Goal: Use online tool/utility: Utilize a website feature to perform a specific function

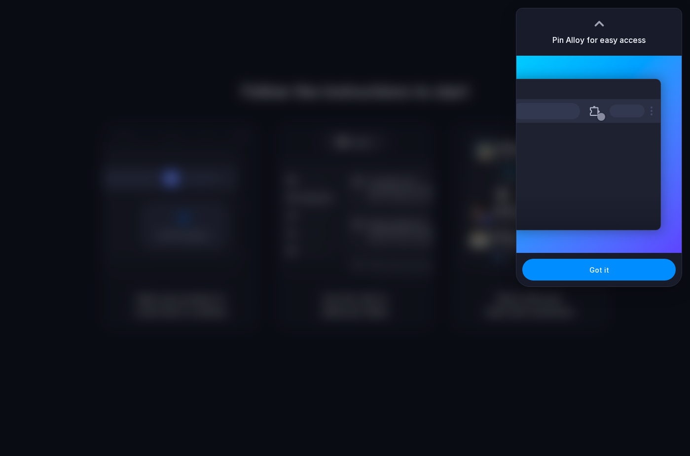
click at [473, 40] on div at bounding box center [345, 228] width 690 height 456
click at [552, 274] on button "Got it" at bounding box center [598, 270] width 153 height 22
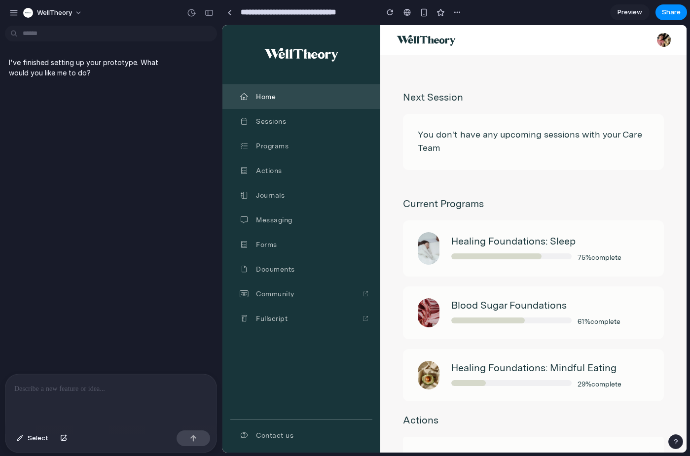
click at [78, 395] on div at bounding box center [110, 400] width 211 height 52
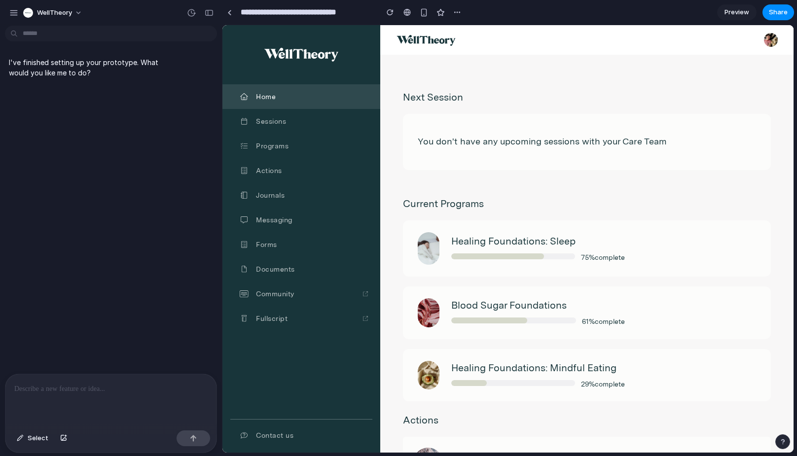
click at [98, 389] on p at bounding box center [110, 389] width 193 height 12
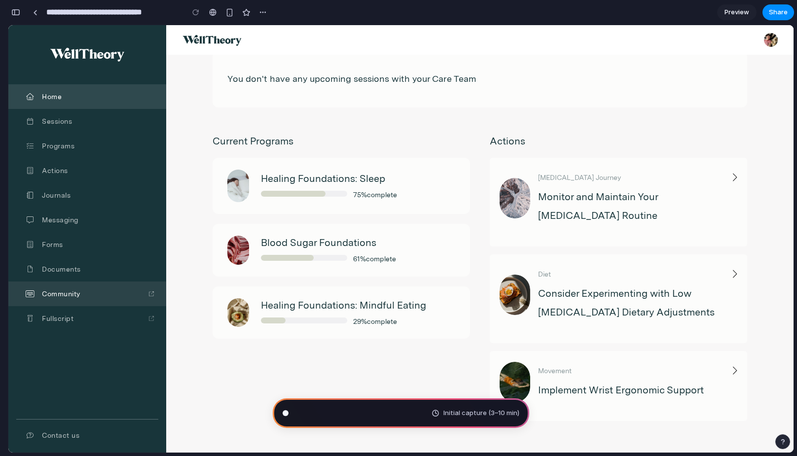
scroll to position [44, 0]
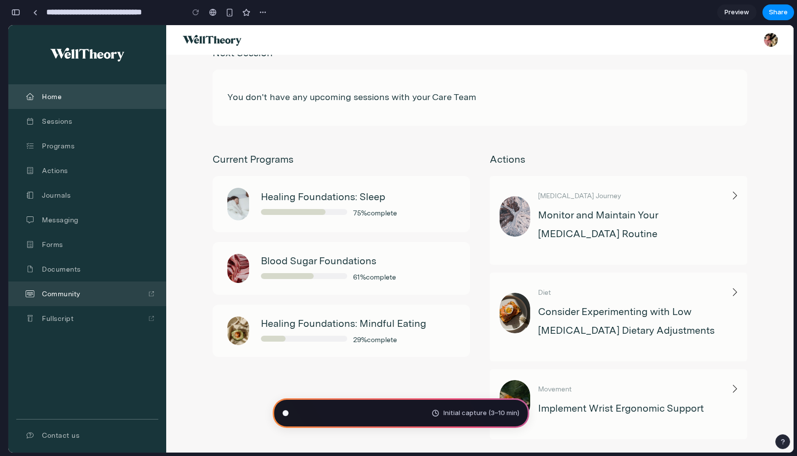
type input "**********"
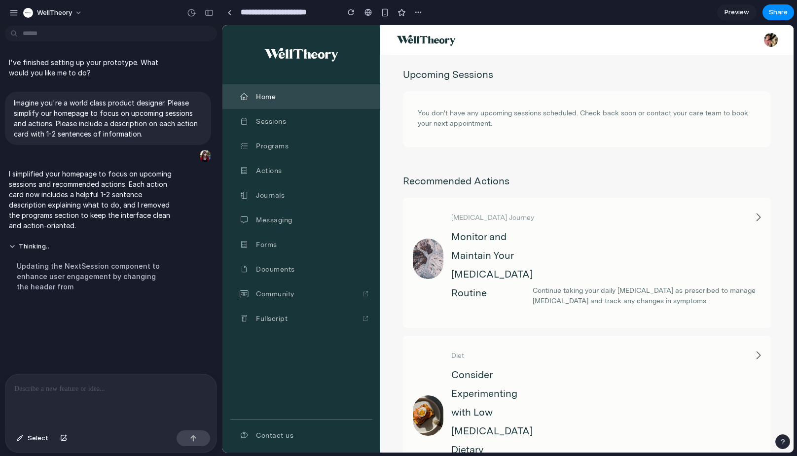
scroll to position [0, 0]
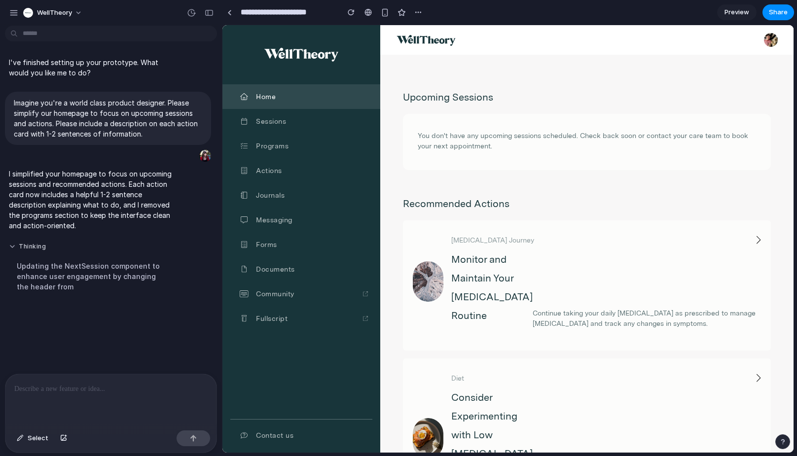
click at [12, 249] on button "Thinking" at bounding box center [91, 247] width 165 height 8
click at [12, 247] on button "Thinking ..." at bounding box center [91, 247] width 165 height 8
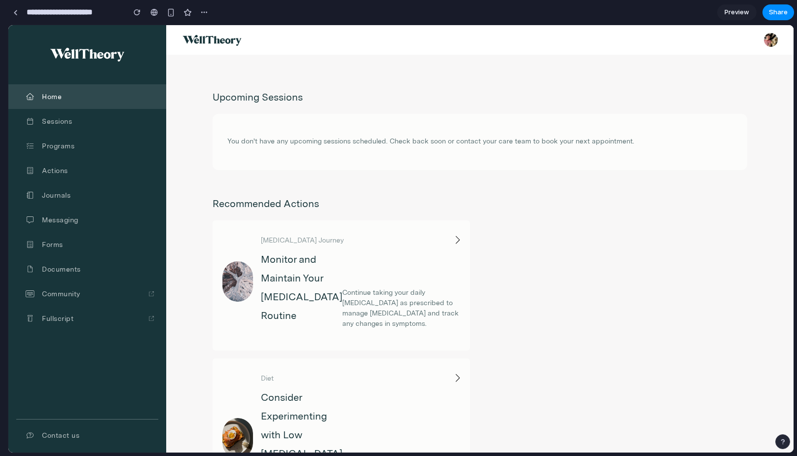
drag, startPoint x: 221, startPoint y: 192, endPoint x: -4, endPoint y: 192, distance: 225.9
click at [0, 192] on html "**********" at bounding box center [398, 228] width 797 height 456
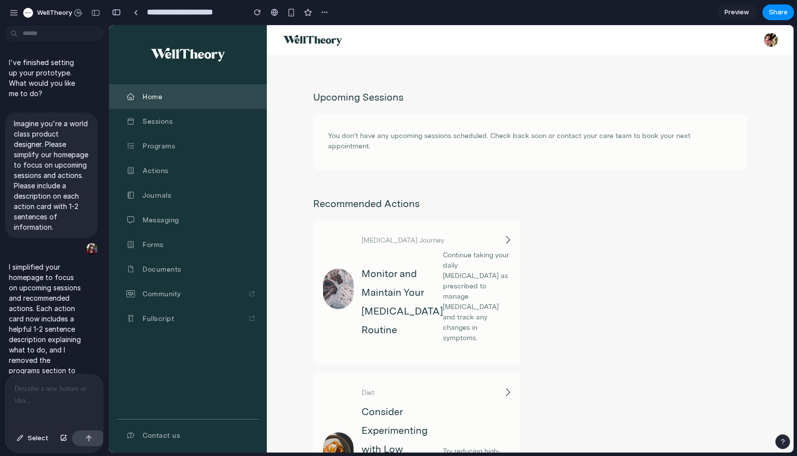
scroll to position [142, 0]
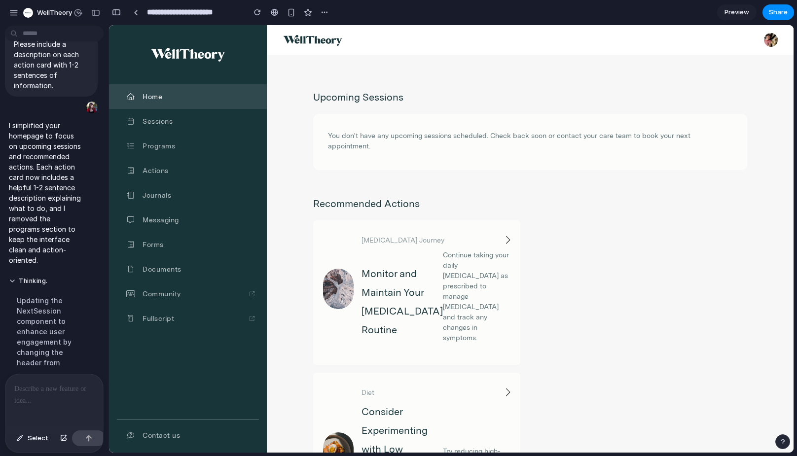
click at [44, 412] on div at bounding box center [54, 400] width 98 height 52
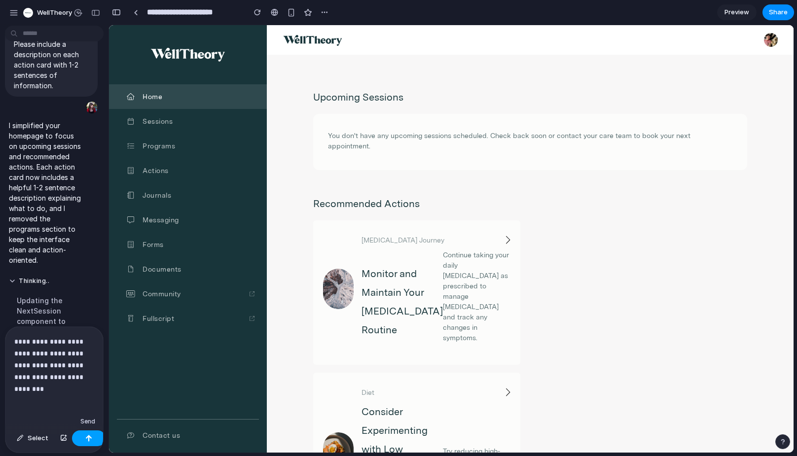
click at [86, 439] on div "button" at bounding box center [88, 438] width 7 height 7
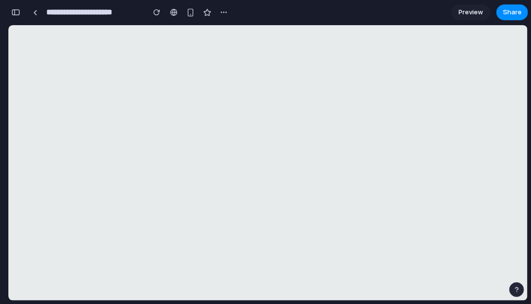
scroll to position [0, 0]
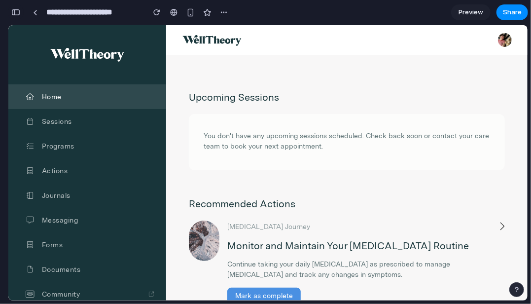
click at [16, 13] on div "button" at bounding box center [15, 12] width 9 height 7
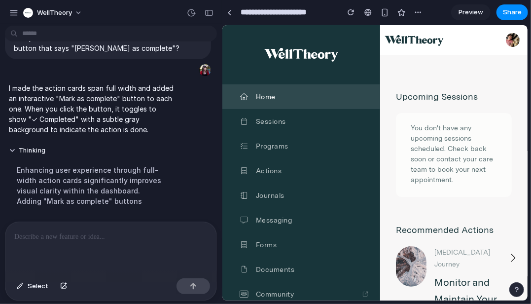
click at [222, 82] on main "Chat Preview" at bounding box center [375, 163] width 306 height 276
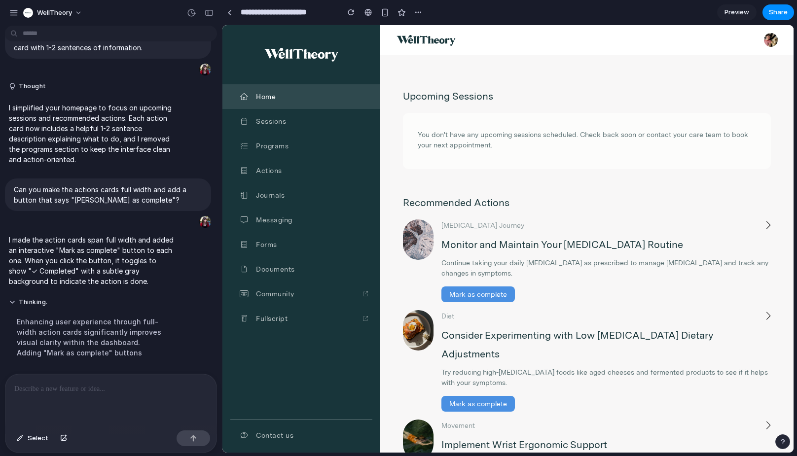
scroll to position [0, 0]
click at [42, 391] on p at bounding box center [110, 389] width 193 height 12
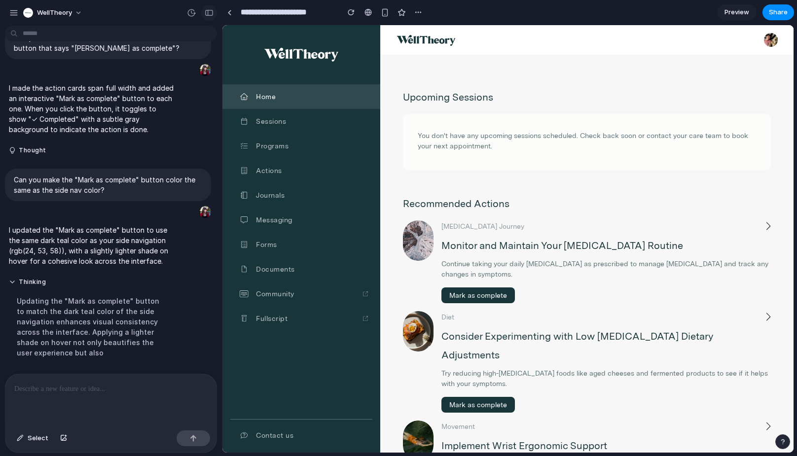
click at [211, 14] on div "button" at bounding box center [209, 12] width 9 height 7
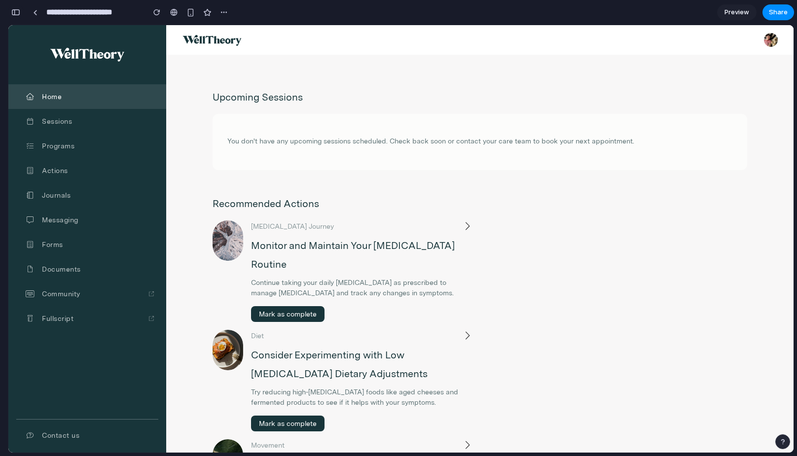
click at [19, 11] on div "button" at bounding box center [15, 12] width 9 height 7
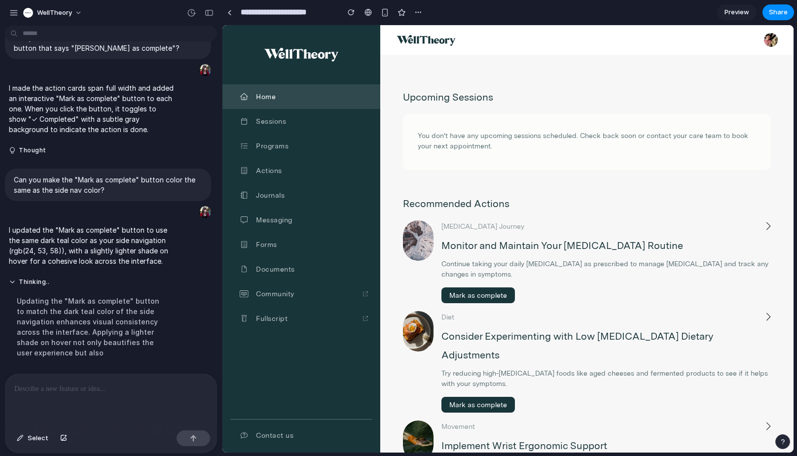
click at [68, 406] on div at bounding box center [110, 400] width 211 height 52
click at [477, 294] on button "Mark as complete" at bounding box center [477, 295] width 73 height 16
click at [94, 411] on div at bounding box center [110, 400] width 211 height 52
click at [465, 296] on button "✓ Completed" at bounding box center [470, 295] width 59 height 16
click at [482, 296] on button "Mark as complete" at bounding box center [477, 295] width 73 height 16
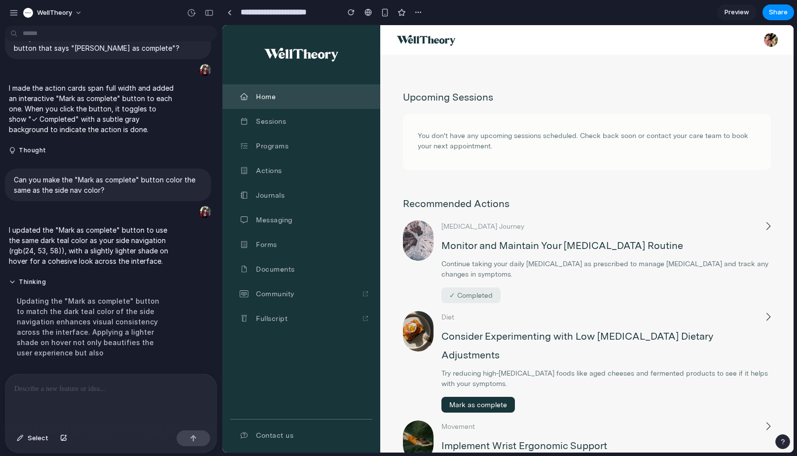
click at [482, 296] on button "✓ Completed" at bounding box center [470, 295] width 59 height 16
